Goal: Complete application form

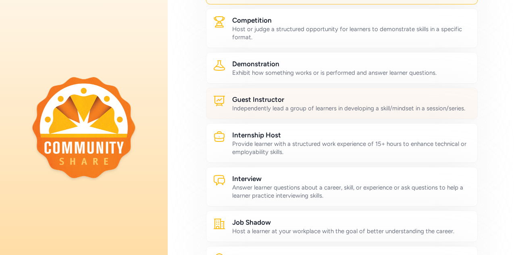
scroll to position [184, 0]
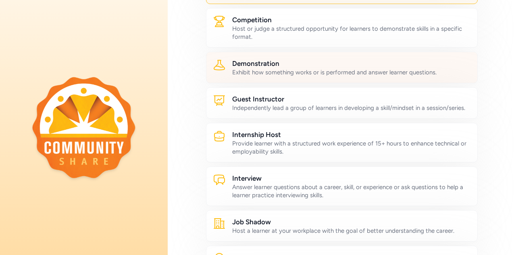
click at [407, 71] on div "Exhibit how something works or is performed and answer learner questions." at bounding box center [351, 72] width 239 height 8
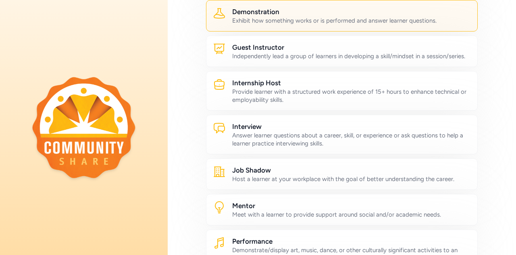
scroll to position [241, 0]
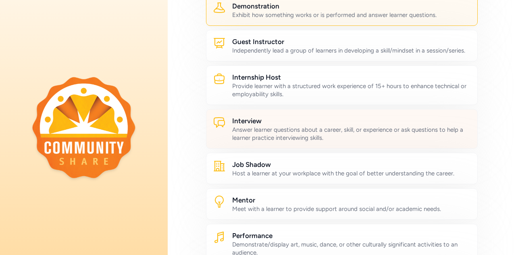
click at [411, 135] on div "Answer learner questions about a career, skill, or experience or ask questions …" at bounding box center [351, 133] width 239 height 16
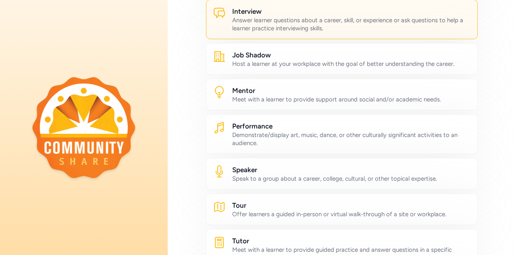
scroll to position [351, 0]
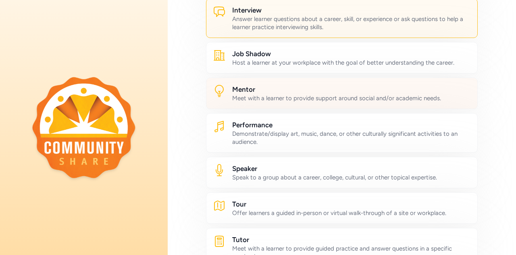
click at [417, 102] on div "Meet with a learner to provide support around social and/or academic needs." at bounding box center [351, 98] width 239 height 8
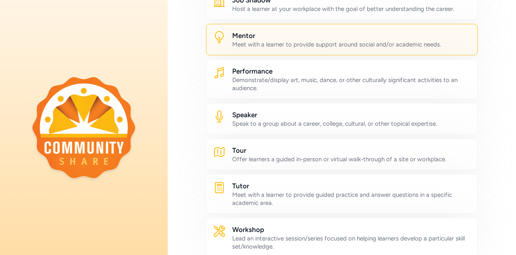
scroll to position [405, 0]
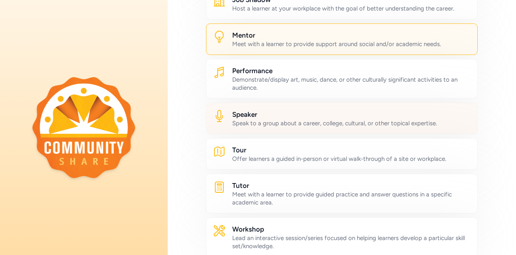
click at [427, 126] on div "Speak to a group about a career, college, cultural, or other topical expertise." at bounding box center [351, 123] width 239 height 8
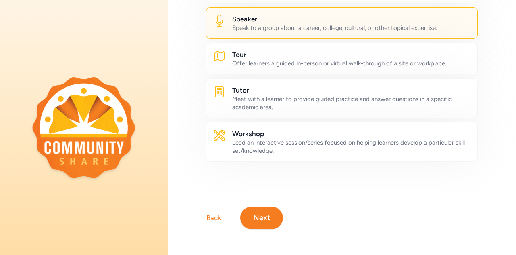
scroll to position [511, 0]
click at [262, 207] on button "Next" at bounding box center [261, 217] width 43 height 23
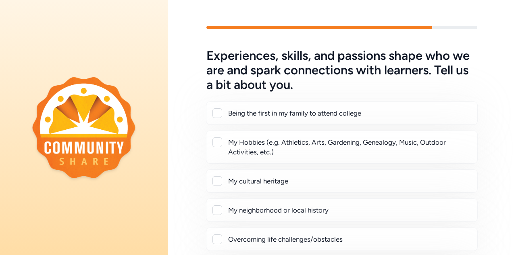
click at [220, 144] on div at bounding box center [218, 142] width 10 height 10
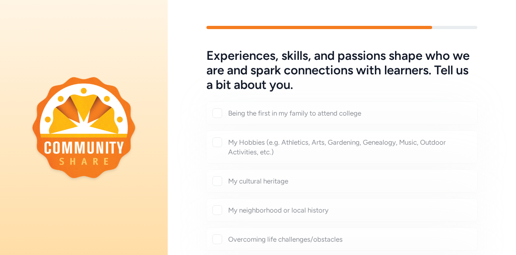
checkbox input "true"
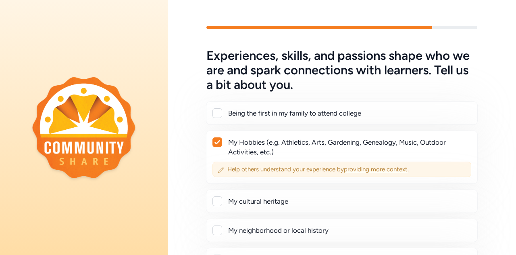
click at [359, 169] on span "providing more context" at bounding box center [376, 168] width 64 height 7
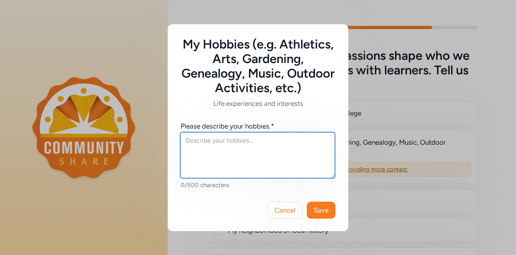
click at [288, 146] on textarea at bounding box center [257, 155] width 155 height 46
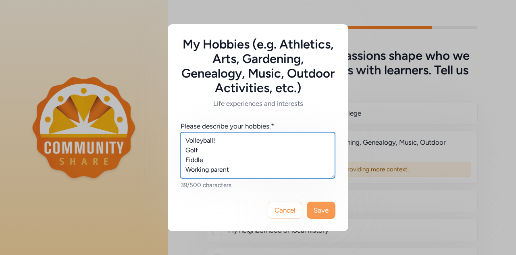
type textarea "Volleyball! Golf Fiddle Working parent"
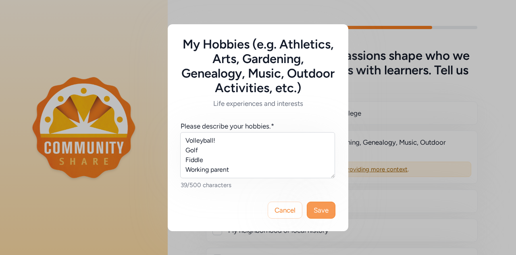
click at [323, 208] on span "Save" at bounding box center [321, 210] width 15 height 10
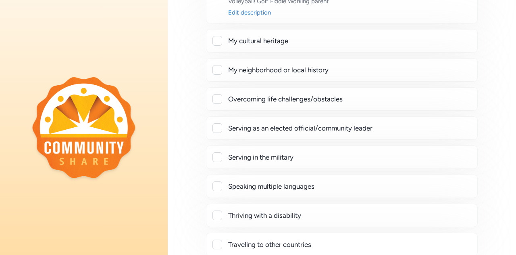
scroll to position [159, 0]
click at [219, 99] on div at bounding box center [218, 100] width 10 height 10
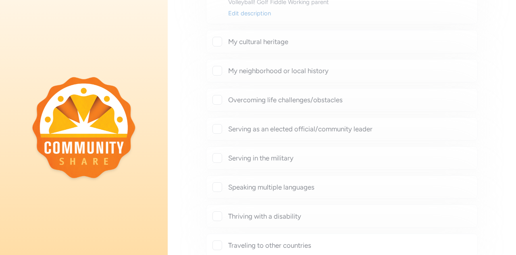
checkbox input "true"
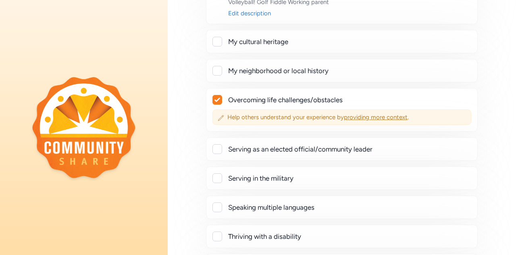
click at [362, 115] on span "providing more context" at bounding box center [376, 116] width 64 height 7
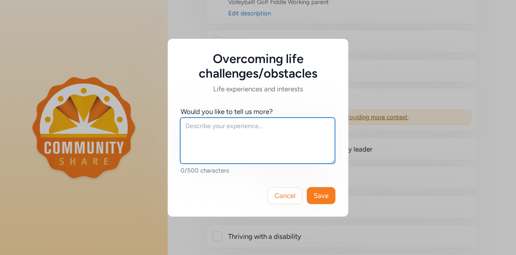
click at [271, 125] on textarea at bounding box center [257, 140] width 155 height 46
type textarea "I've always been a working wife/mother in science!"
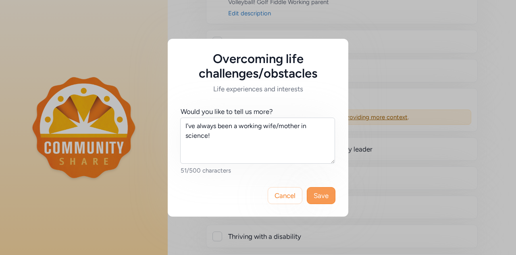
click at [319, 199] on span "Save" at bounding box center [321, 195] width 15 height 10
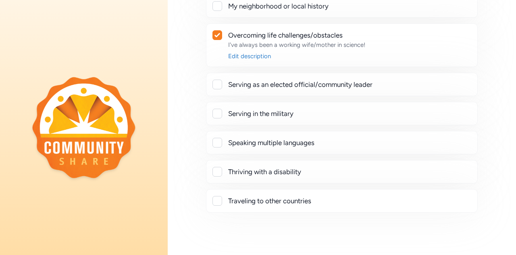
scroll to position [278, 0]
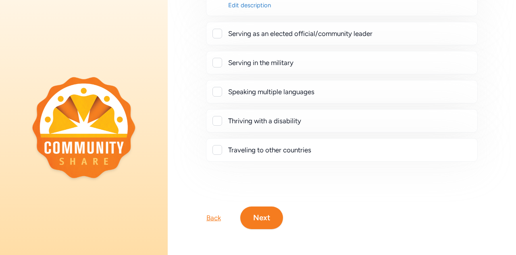
click at [262, 220] on button "Next" at bounding box center [261, 217] width 43 height 23
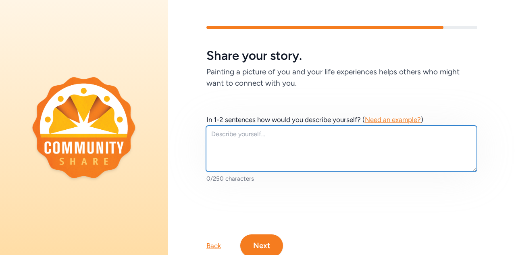
click at [256, 134] on textarea at bounding box center [341, 148] width 271 height 46
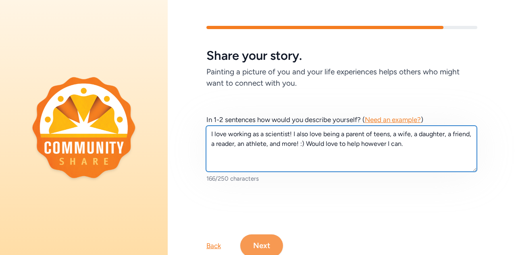
type textarea "I love working as a scientist! I also love being a parent of teens, a wife, a d…"
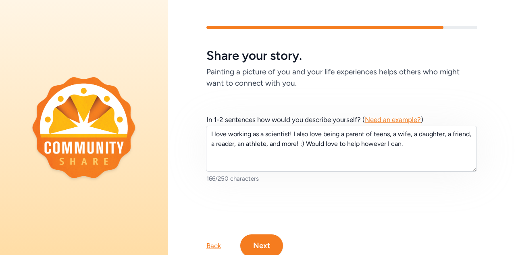
click at [259, 236] on button "Next" at bounding box center [261, 245] width 43 height 23
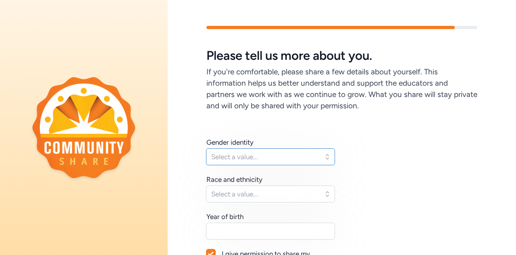
click at [325, 158] on button "Select a value..." at bounding box center [270, 156] width 129 height 17
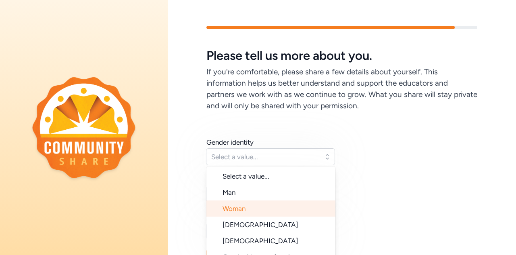
click at [258, 212] on li "Woman" at bounding box center [271, 208] width 129 height 16
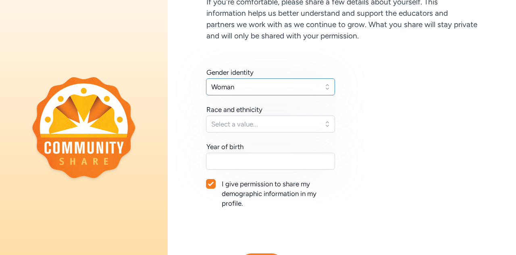
scroll to position [82, 0]
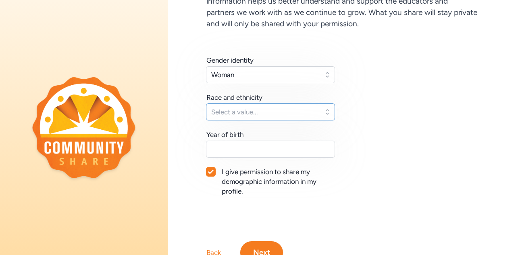
click at [289, 113] on span "Select a value..." at bounding box center [264, 112] width 107 height 10
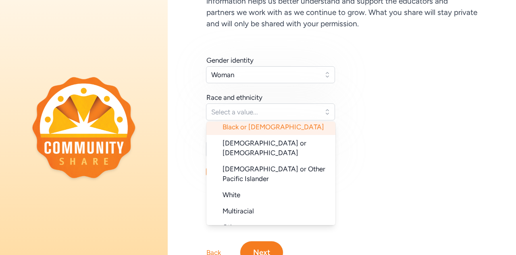
scroll to position [78, 0]
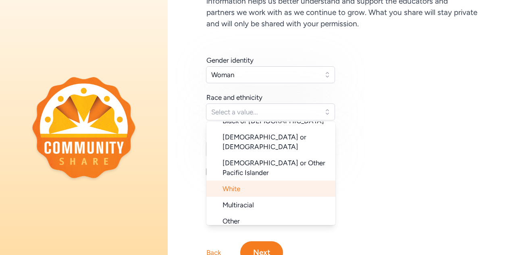
click at [268, 180] on li "White" at bounding box center [271, 188] width 129 height 16
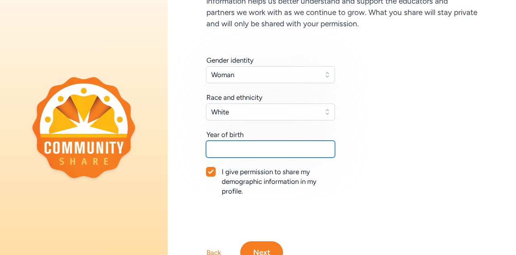
click at [262, 147] on input "text" at bounding box center [270, 148] width 129 height 17
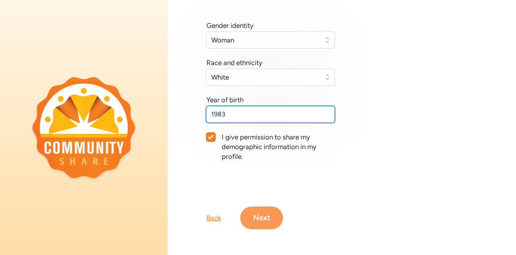
type input "1983"
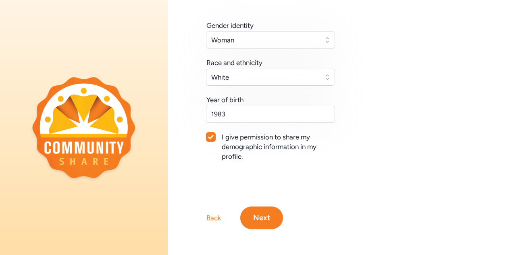
click at [266, 217] on button "Next" at bounding box center [261, 217] width 43 height 23
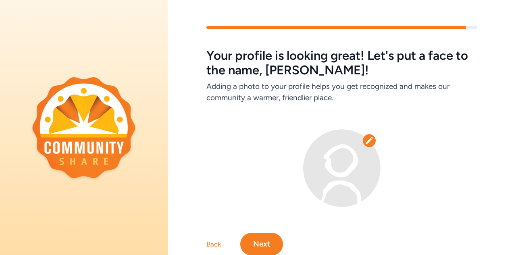
click at [368, 140] on icon at bounding box center [369, 140] width 8 height 8
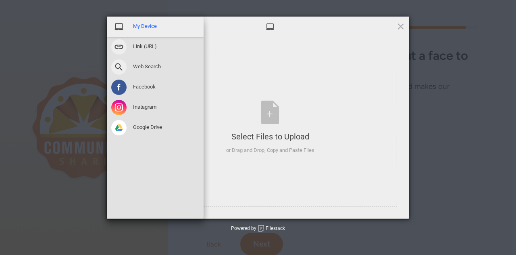
click at [156, 27] on span "My Device" at bounding box center [145, 26] width 24 height 7
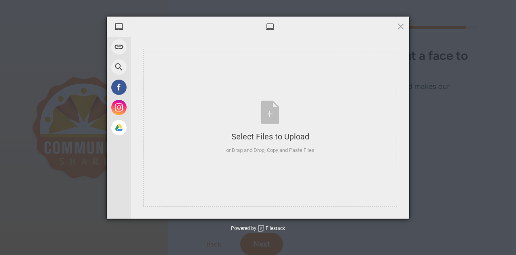
click at [272, 28] on span at bounding box center [270, 26] width 9 height 9
click at [274, 120] on div "Select Files to Upload or Drag and Drop, Copy and Paste Files" at bounding box center [270, 127] width 88 height 54
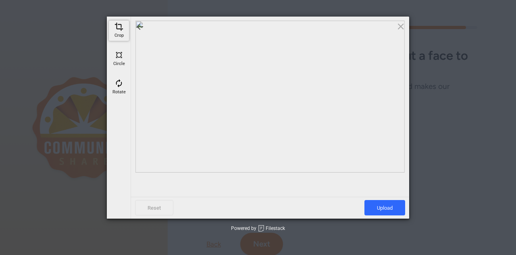
click at [120, 26] on span at bounding box center [119, 26] width 9 height 9
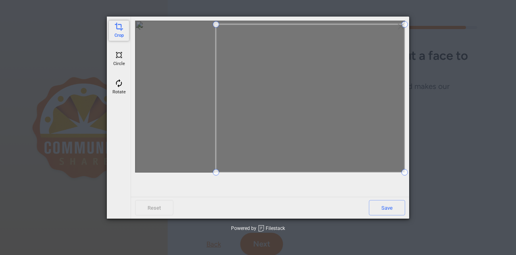
click at [217, 22] on span at bounding box center [216, 24] width 6 height 6
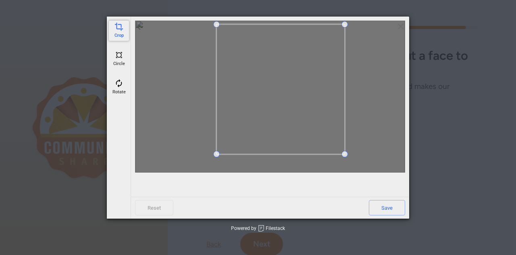
click at [347, 155] on span at bounding box center [345, 153] width 6 height 6
click at [400, 209] on span "Save" at bounding box center [387, 207] width 36 height 15
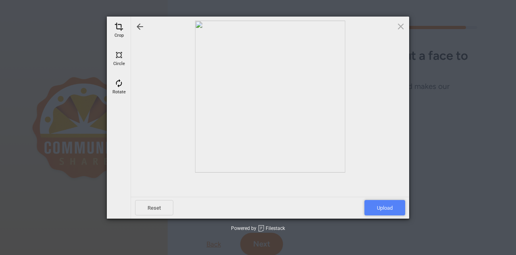
click at [392, 210] on span "Upload" at bounding box center [385, 207] width 41 height 15
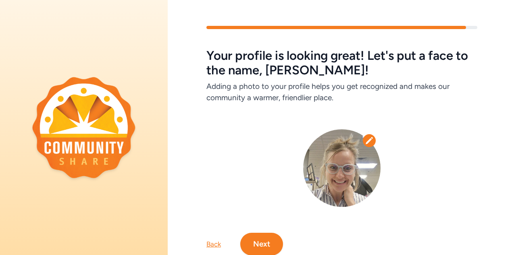
click at [260, 240] on button "Next" at bounding box center [261, 243] width 43 height 23
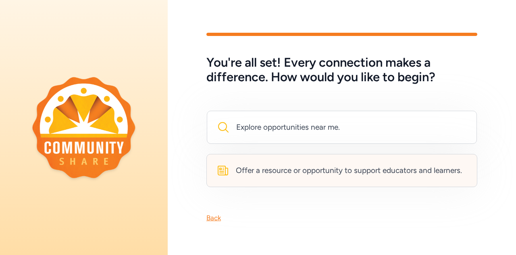
scroll to position [2, 0]
click at [428, 167] on div "Offer a resource or opportunity to support educators and learners." at bounding box center [349, 170] width 226 height 11
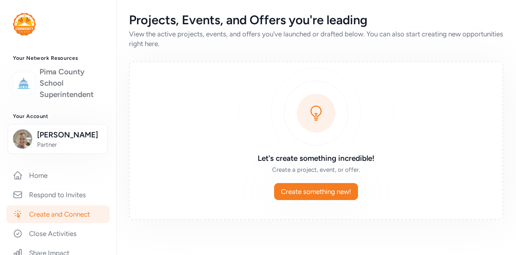
click at [57, 85] on link "Pima County School Superintendent" at bounding box center [72, 83] width 64 height 34
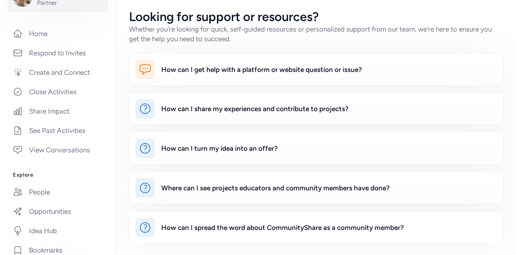
scroll to position [138, 0]
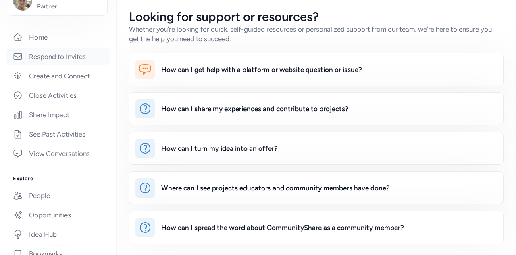
click at [66, 55] on link "Respond to Invites" at bounding box center [57, 57] width 103 height 18
